Goal: Task Accomplishment & Management: Manage account settings

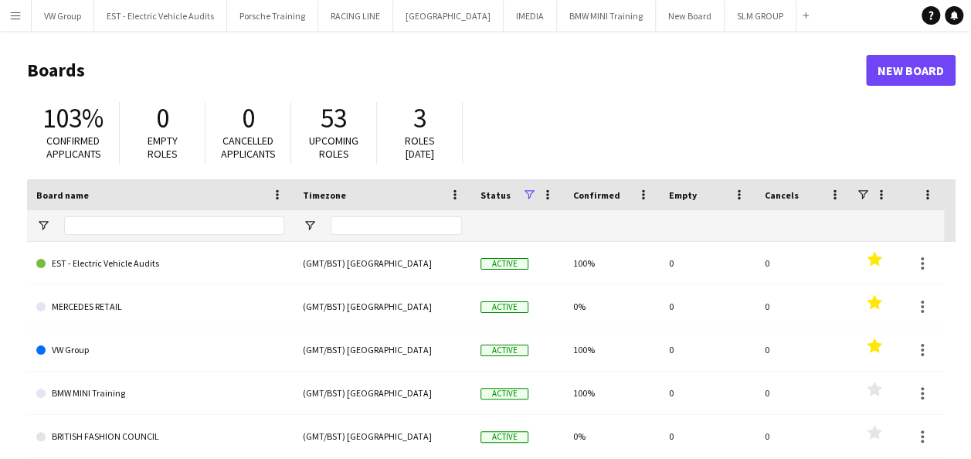
click at [19, 11] on app-icon "Menu" at bounding box center [15, 15] width 12 height 12
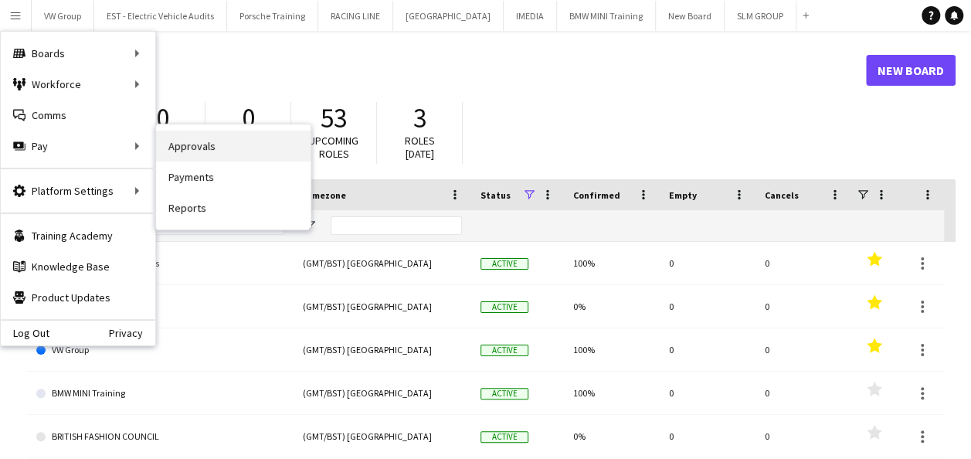
click at [178, 145] on link "Approvals" at bounding box center [233, 146] width 154 height 31
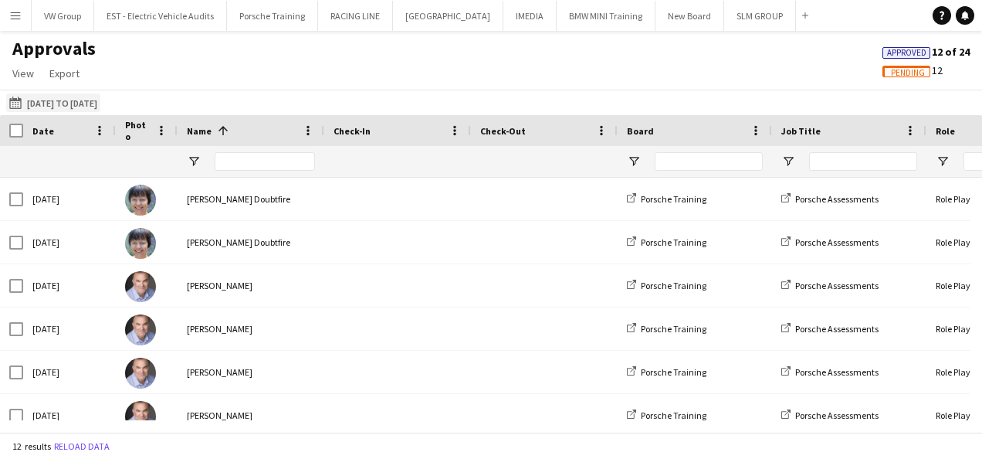
click at [97, 97] on button "[DATE] to [DATE] [DATE] to [DATE]" at bounding box center [53, 102] width 94 height 19
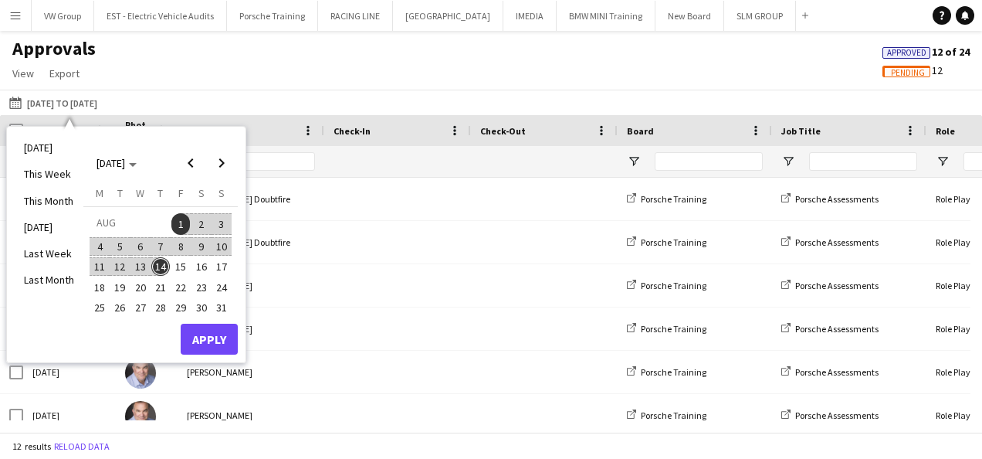
click at [103, 259] on span "11" at bounding box center [99, 266] width 19 height 19
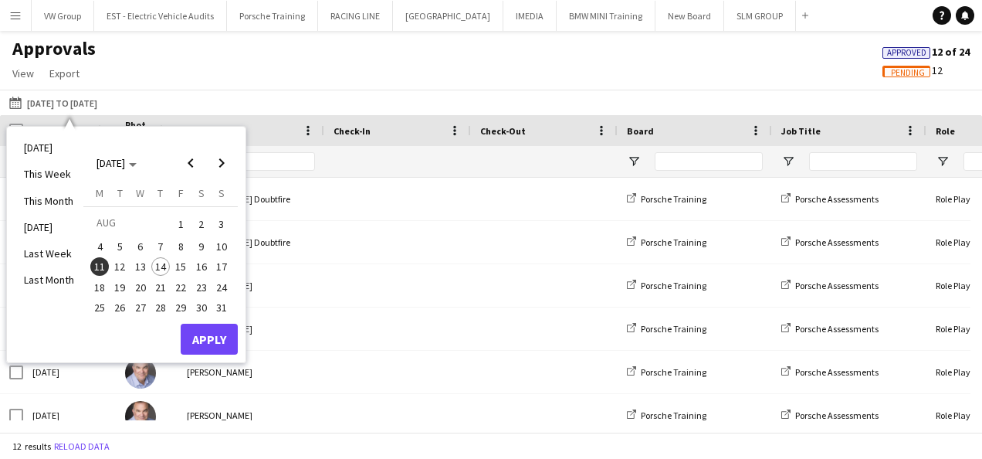
click at [158, 249] on span "7" at bounding box center [160, 246] width 19 height 19
click at [161, 270] on span "14" at bounding box center [160, 266] width 19 height 19
click at [99, 266] on span "11" at bounding box center [99, 266] width 19 height 19
click at [203, 333] on button "Apply" at bounding box center [209, 339] width 57 height 31
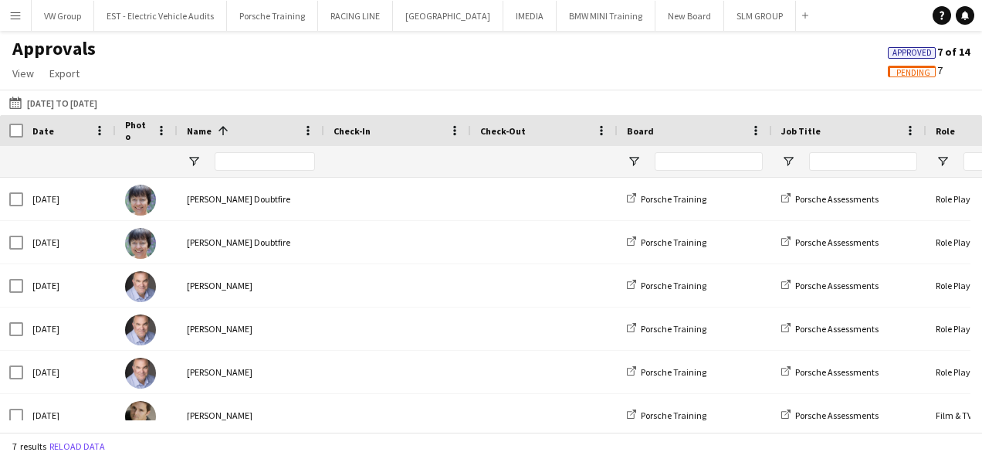
click at [920, 49] on span "Approved" at bounding box center [912, 53] width 39 height 10
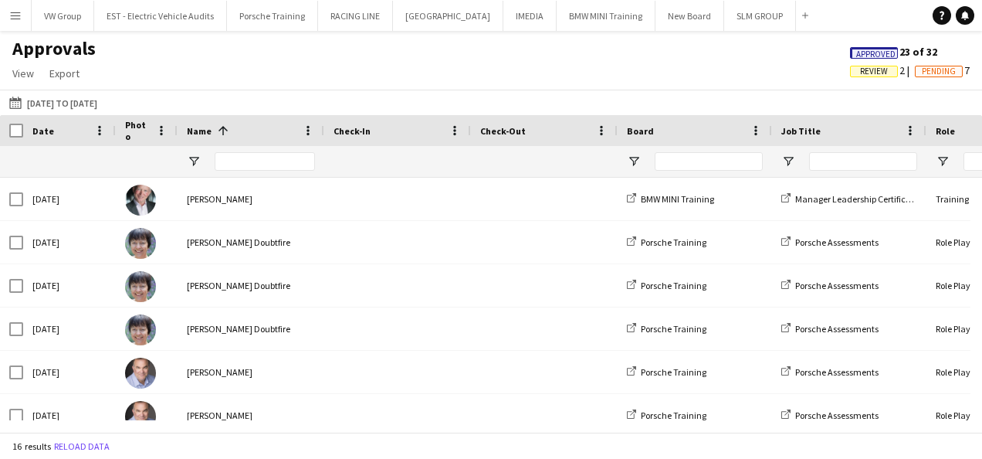
click at [867, 70] on span "Review" at bounding box center [874, 71] width 28 height 10
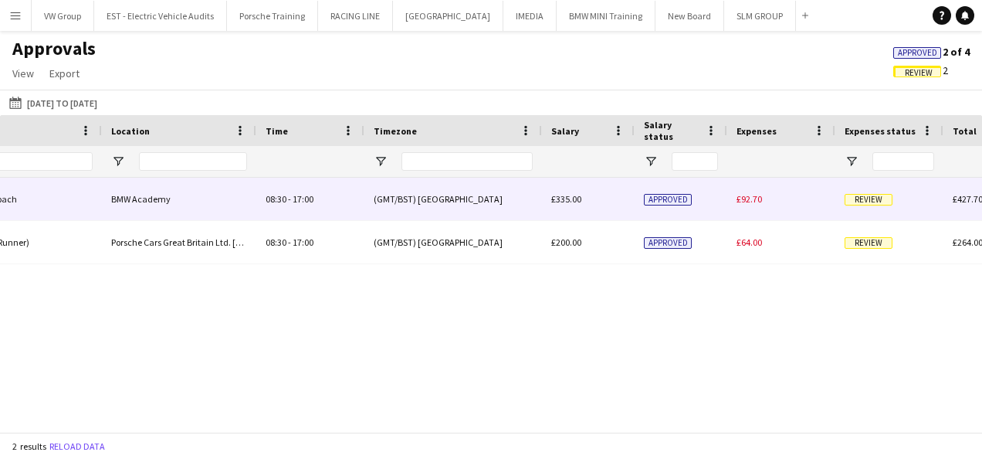
click at [874, 200] on span "Review" at bounding box center [869, 200] width 48 height 12
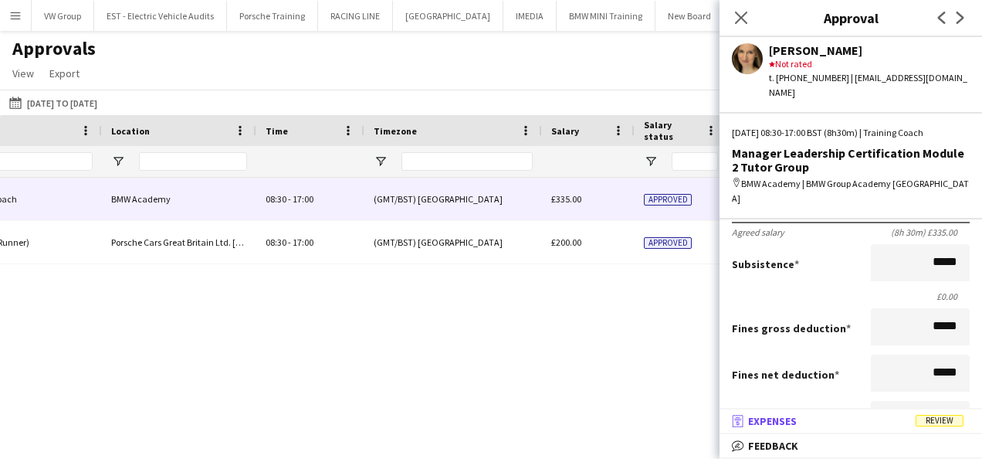
click at [928, 419] on span "Review" at bounding box center [940, 421] width 48 height 12
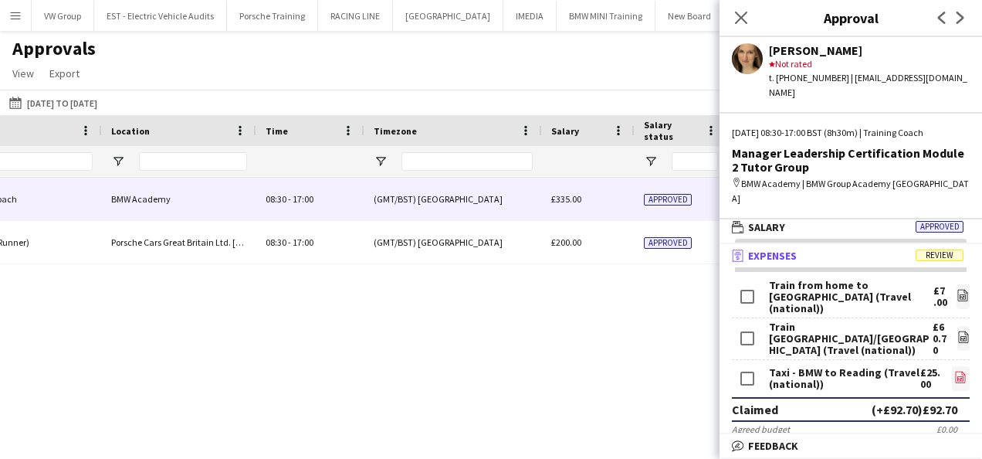
click at [961, 378] on icon at bounding box center [962, 379] width 2 height 2
click at [737, 11] on icon "Close pop-in" at bounding box center [741, 17] width 15 height 15
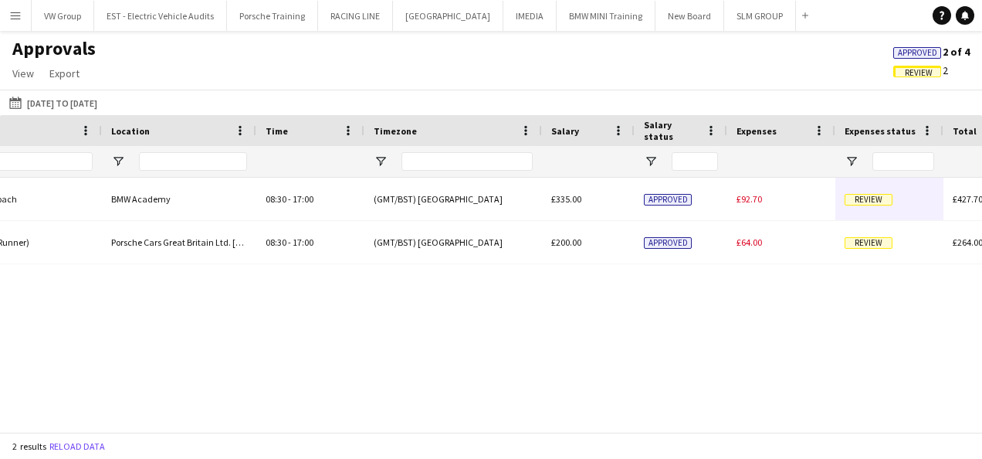
click at [911, 54] on span "Approved" at bounding box center [917, 53] width 39 height 10
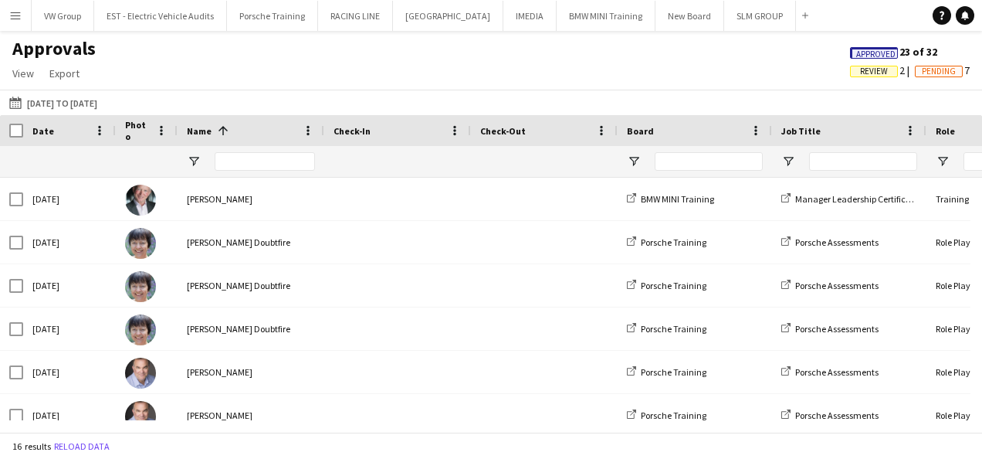
scroll to position [0, 14]
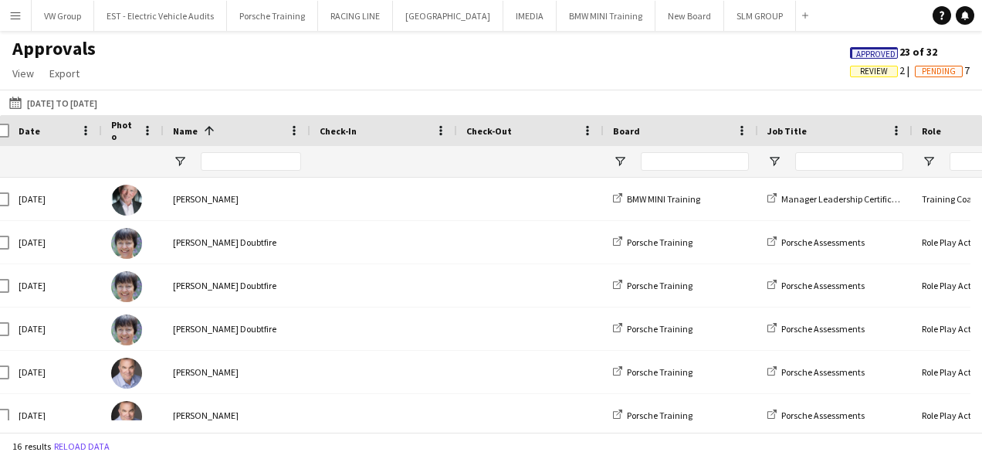
click at [880, 52] on span "Approved" at bounding box center [876, 54] width 39 height 10
click at [232, 162] on input "Name Filter Input" at bounding box center [251, 161] width 100 height 19
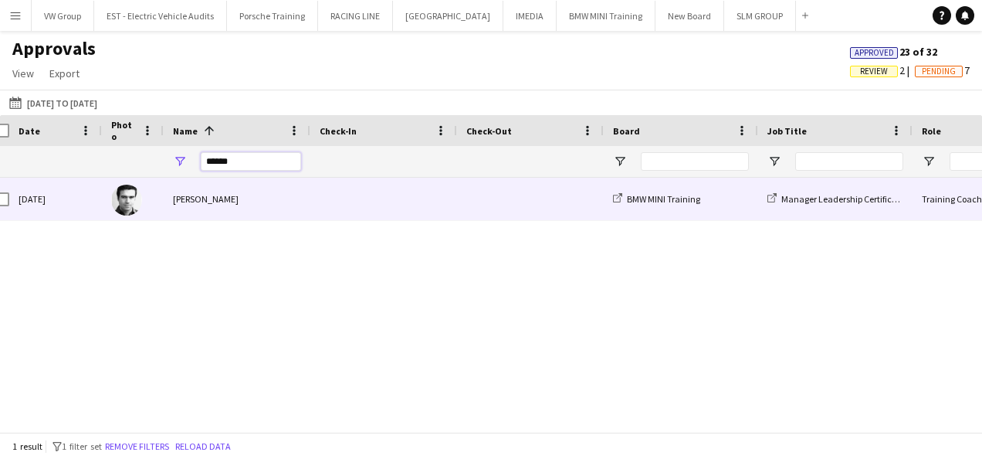
type input "******"
click at [187, 196] on div "[PERSON_NAME]" at bounding box center [237, 199] width 147 height 42
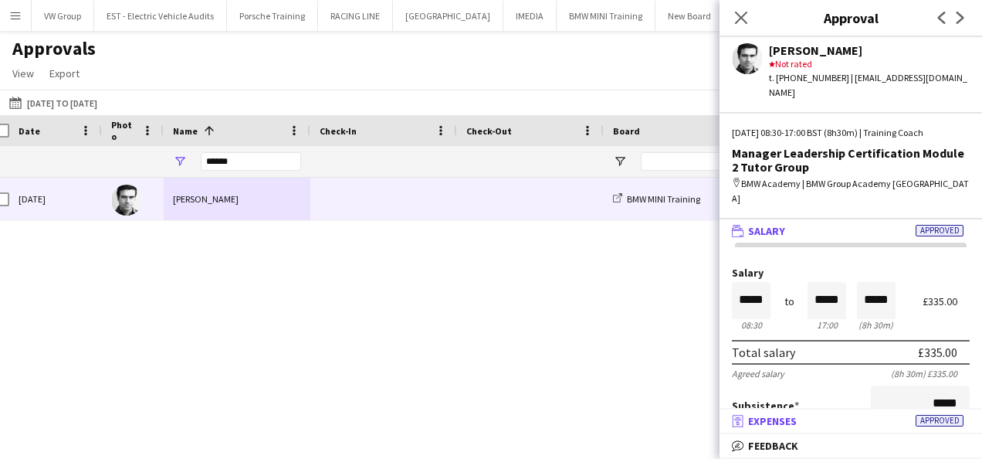
click at [945, 417] on span "Approved" at bounding box center [940, 421] width 48 height 12
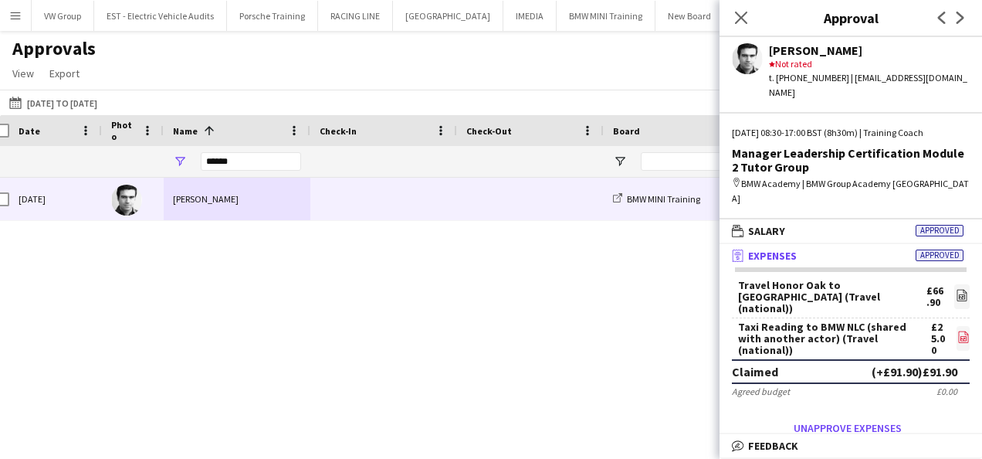
click at [964, 338] on icon at bounding box center [965, 339] width 2 height 2
click at [741, 16] on icon "Close pop-in" at bounding box center [741, 17] width 15 height 15
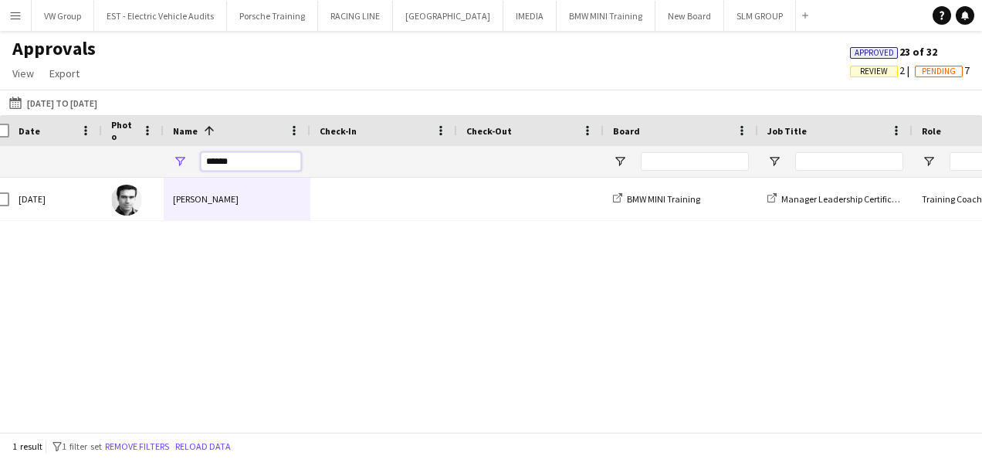
click at [233, 158] on input "******" at bounding box center [251, 161] width 100 height 19
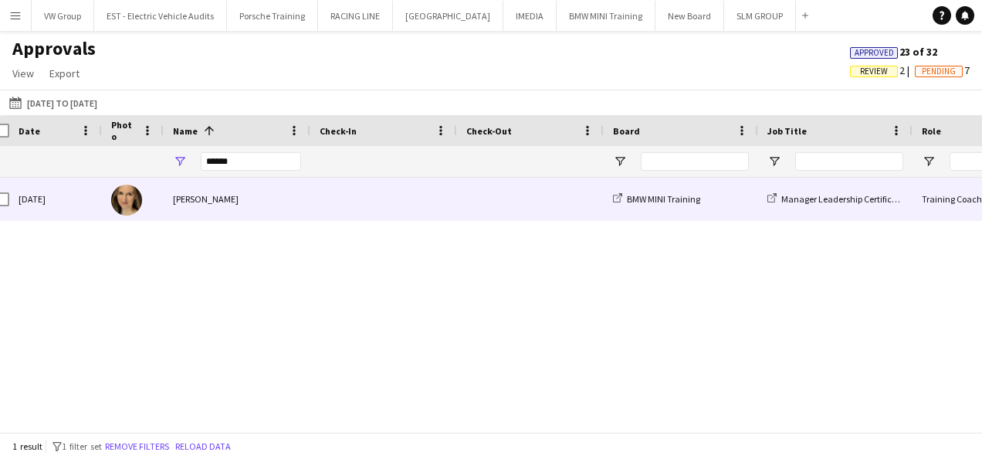
click at [215, 202] on div "[PERSON_NAME]" at bounding box center [237, 199] width 147 height 42
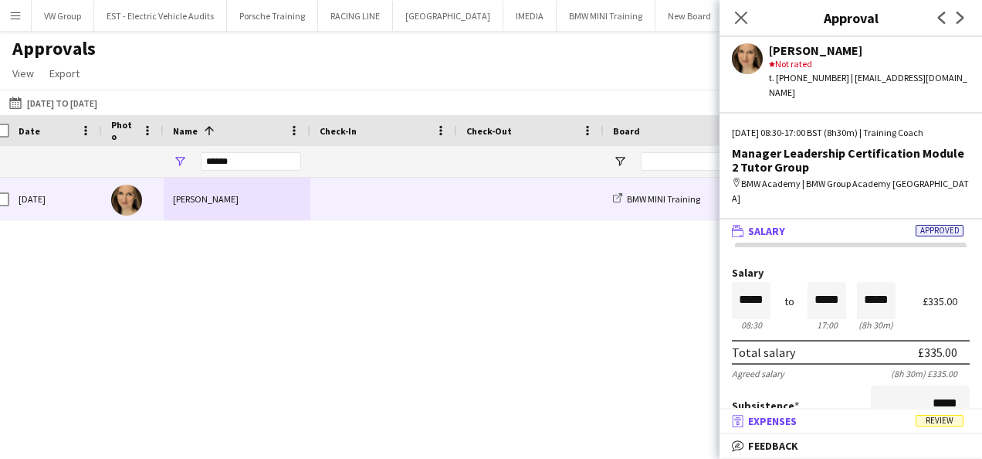
click at [928, 421] on span "Review" at bounding box center [940, 421] width 48 height 12
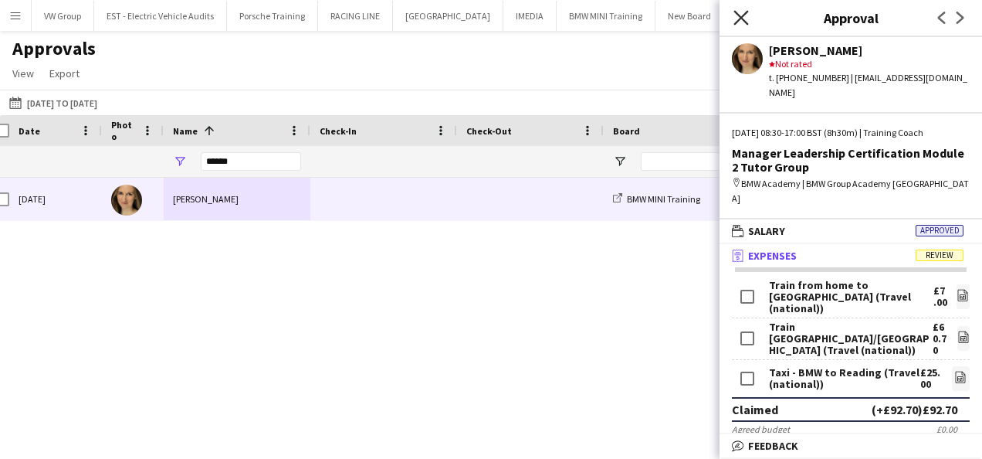
click at [742, 19] on icon at bounding box center [741, 17] width 15 height 15
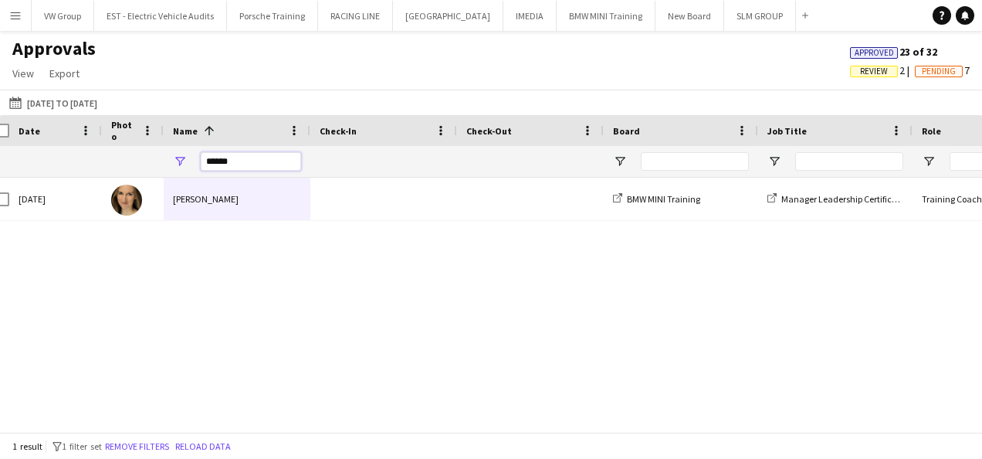
click at [238, 165] on input "******" at bounding box center [251, 161] width 100 height 19
type input "*"
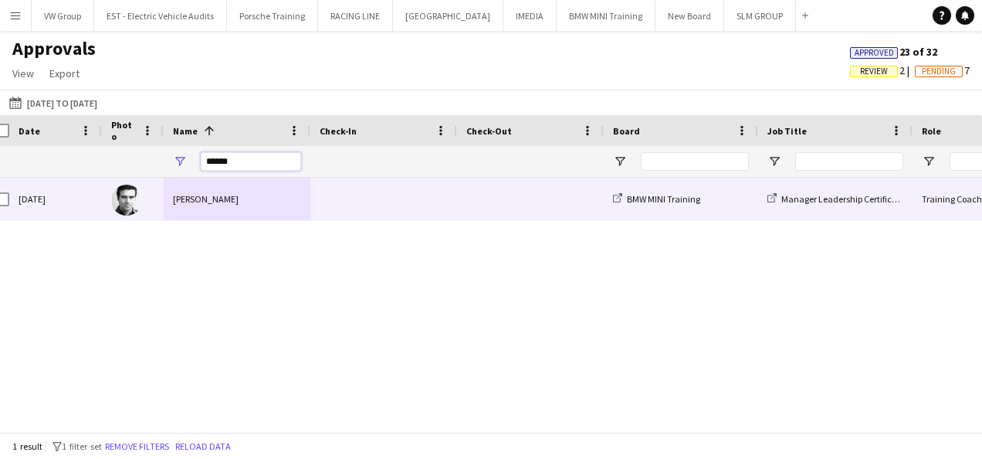
type input "******"
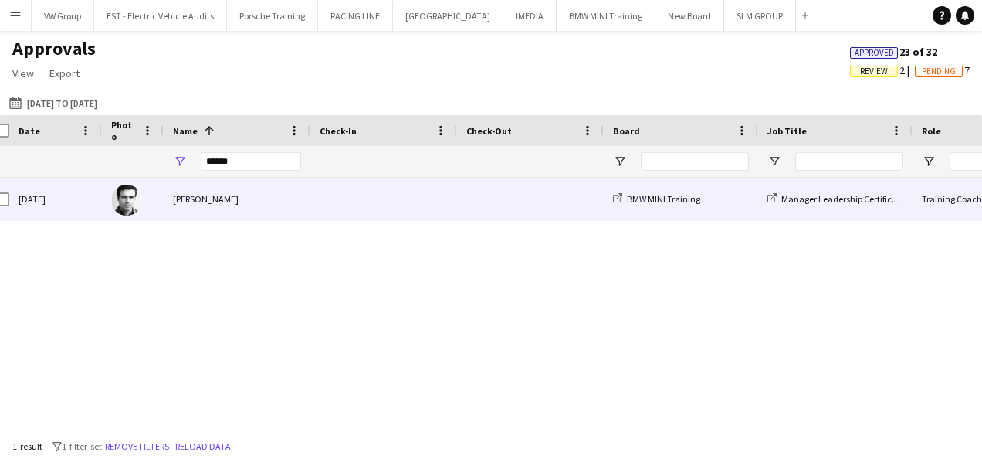
click at [214, 203] on div "[PERSON_NAME]" at bounding box center [237, 199] width 147 height 42
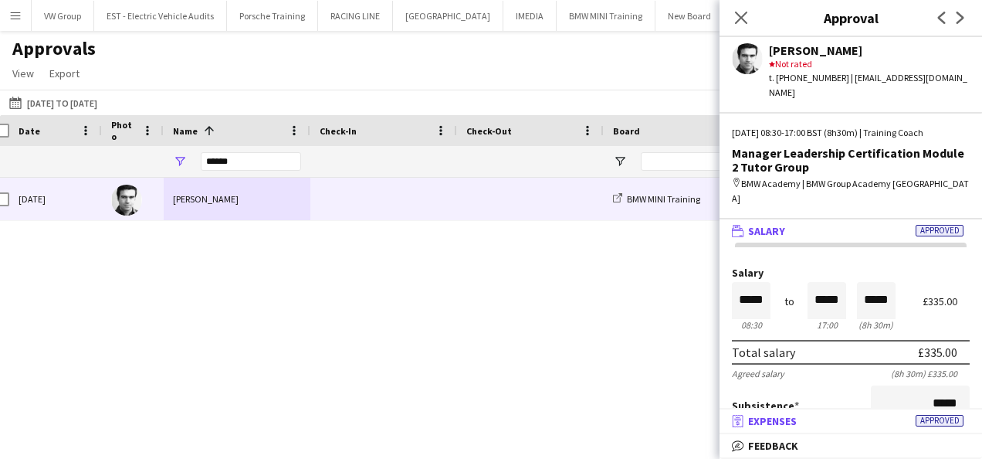
click at [944, 422] on span "Approved" at bounding box center [940, 421] width 48 height 12
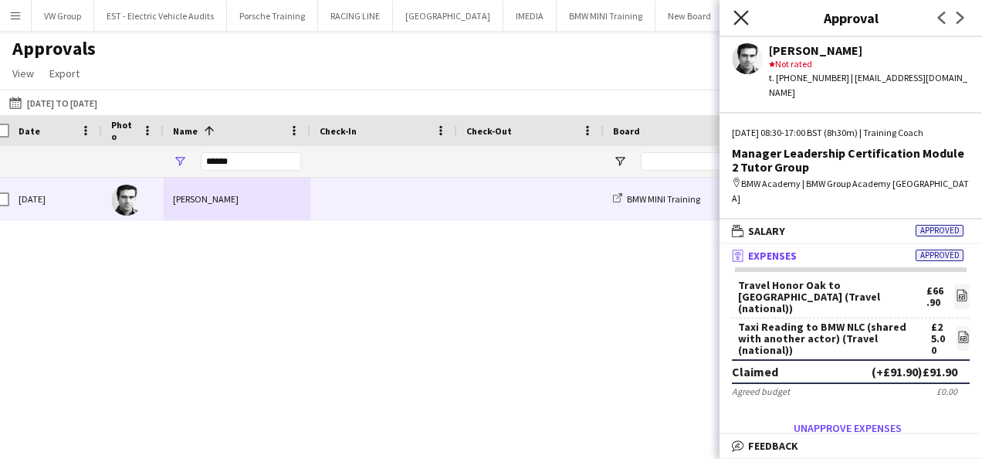
click at [741, 15] on icon "Close pop-in" at bounding box center [741, 17] width 15 height 15
